Goal: Information Seeking & Learning: Learn about a topic

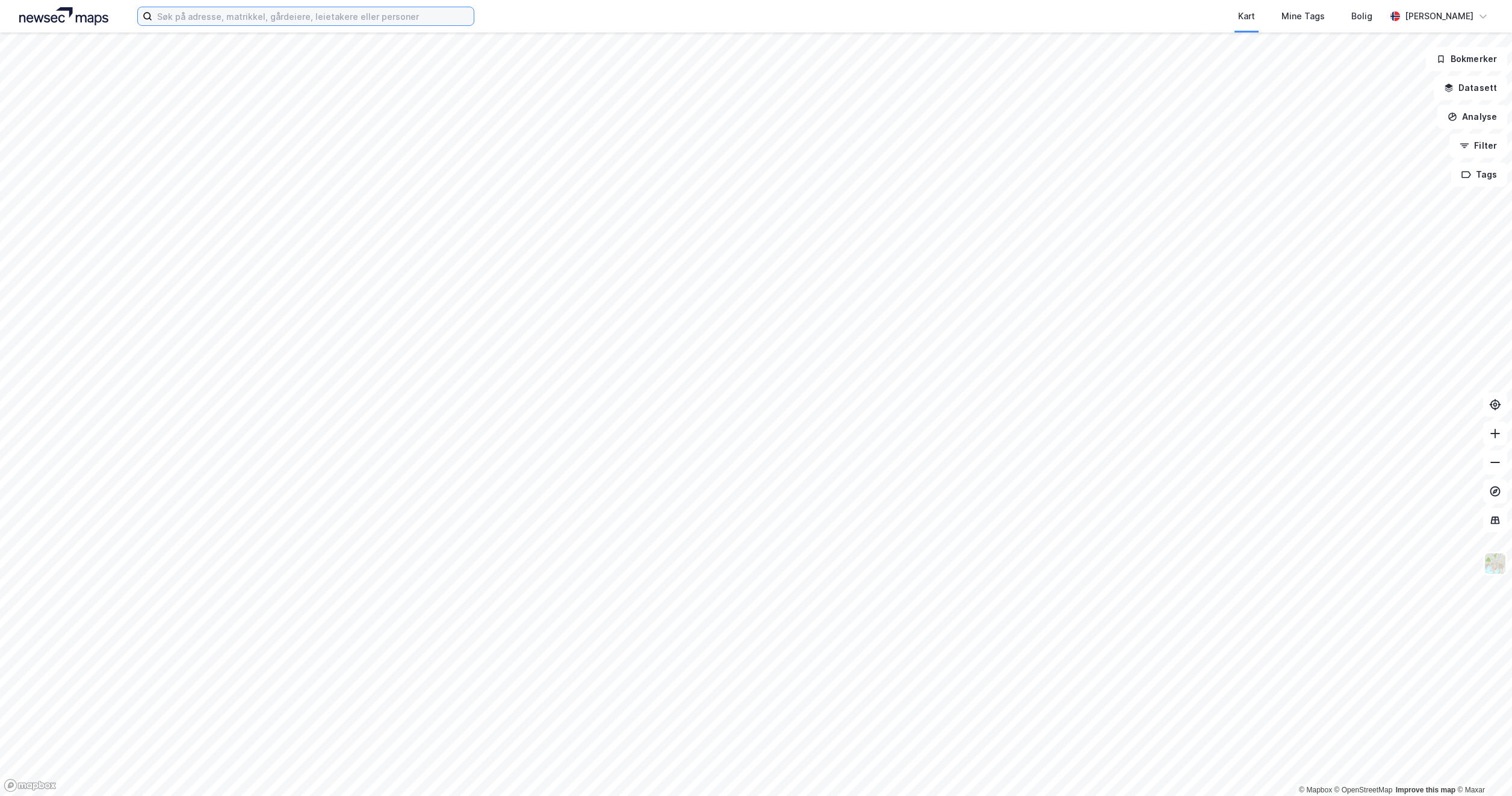
click at [256, 14] on input at bounding box center [313, 17] width 321 height 18
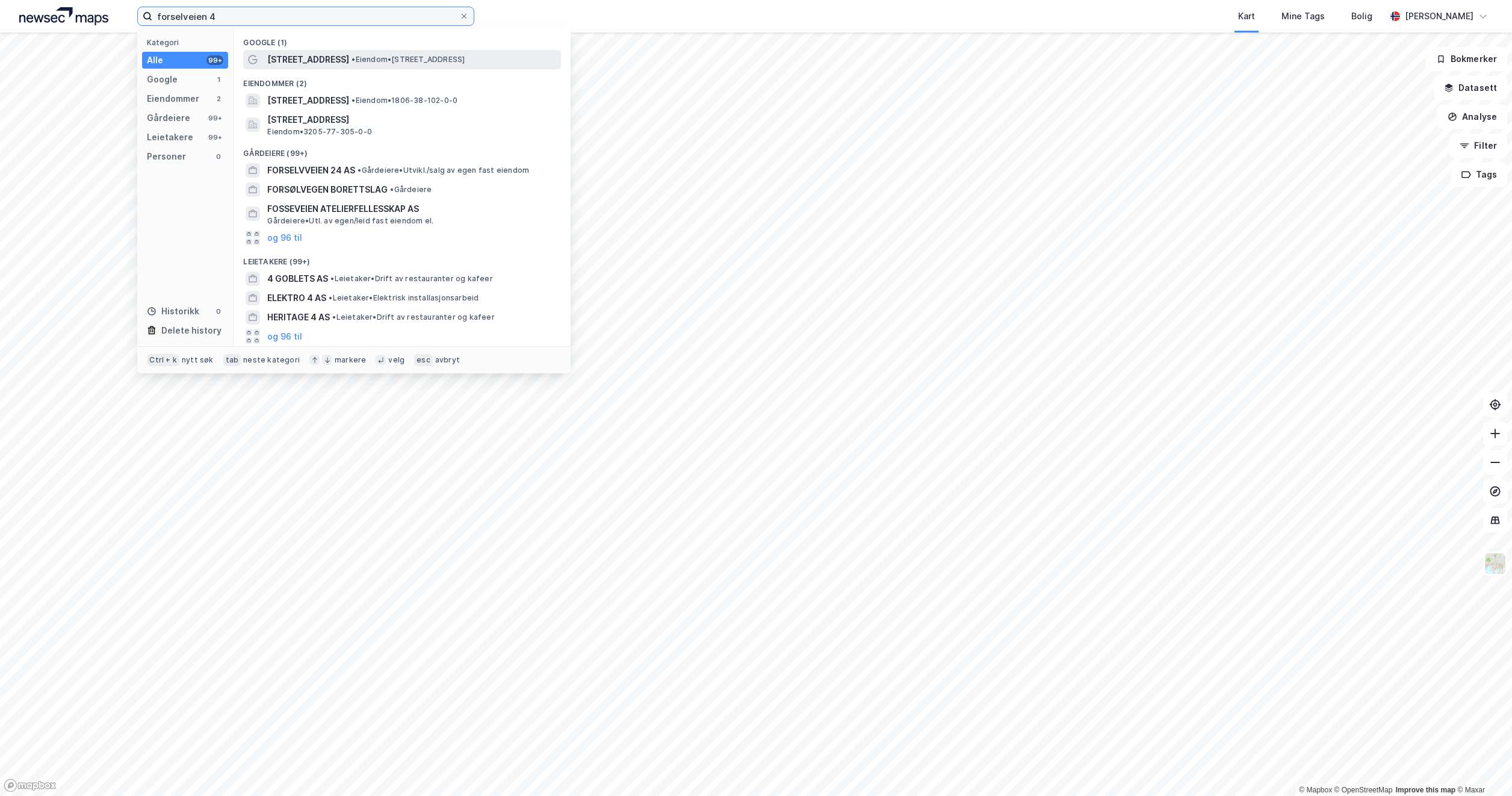
type input "forselveien 4"
click at [352, 58] on span "• Eiendom • [STREET_ADDRESS]" at bounding box center [408, 60] width 113 height 10
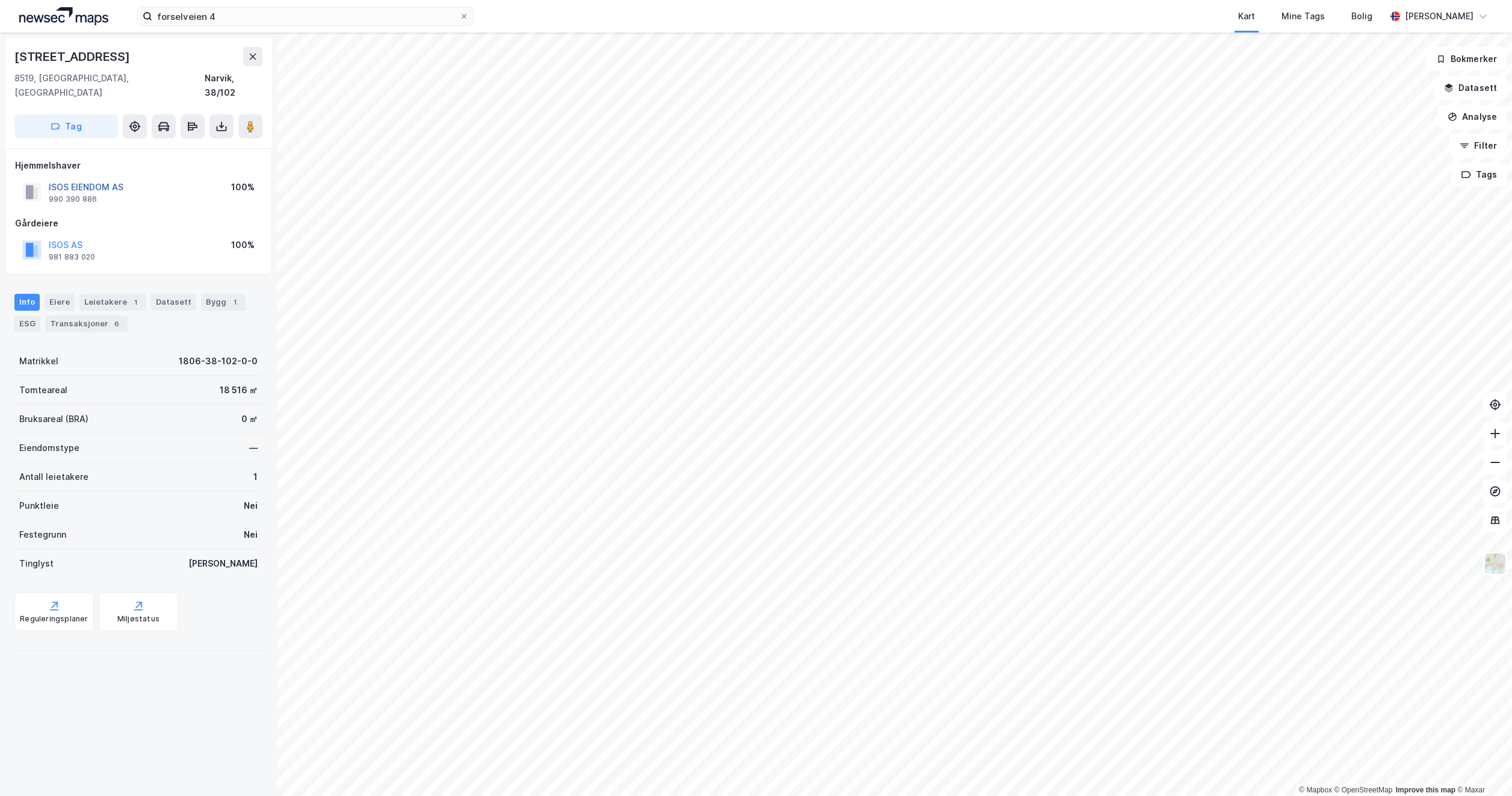
click at [0, 0] on button "ISOS EIENDOM AS" at bounding box center [0, 0] width 0 height 0
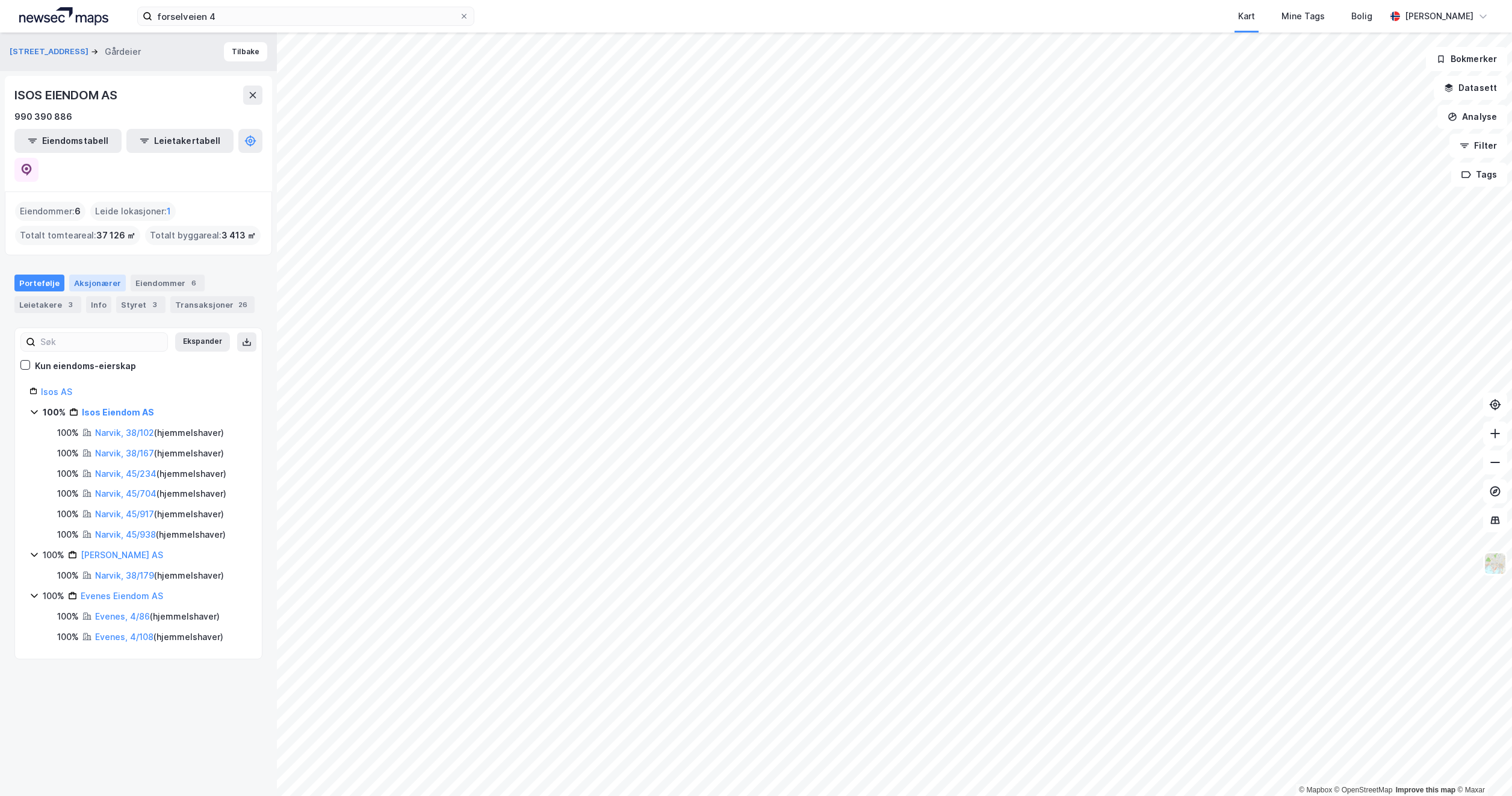
click at [90, 275] on div "Aksjonærer" at bounding box center [97, 283] width 56 height 17
